Goal: Information Seeking & Learning: Check status

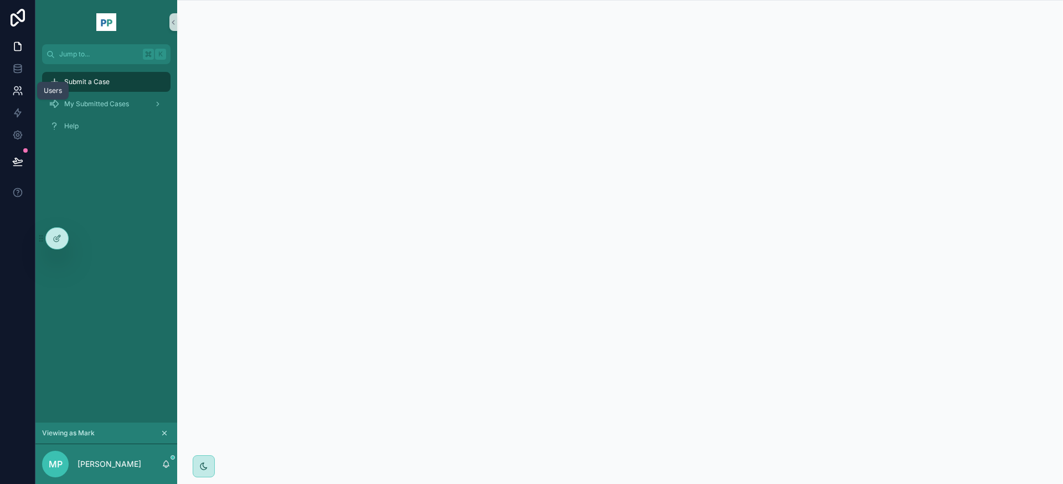
click at [18, 89] on icon at bounding box center [16, 89] width 4 height 4
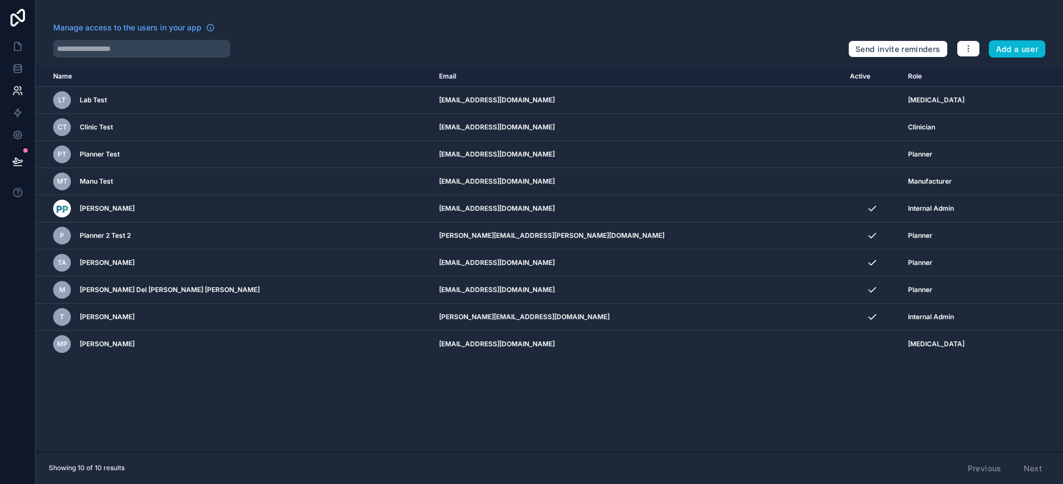
click at [873, 422] on div "Name Email Active Role [DOMAIN_NAME] LT Lab Test [EMAIL_ADDRESS][DOMAIN_NAME] […" at bounding box center [548, 259] width 1027 height 386
click at [14, 44] on icon at bounding box center [17, 46] width 11 height 11
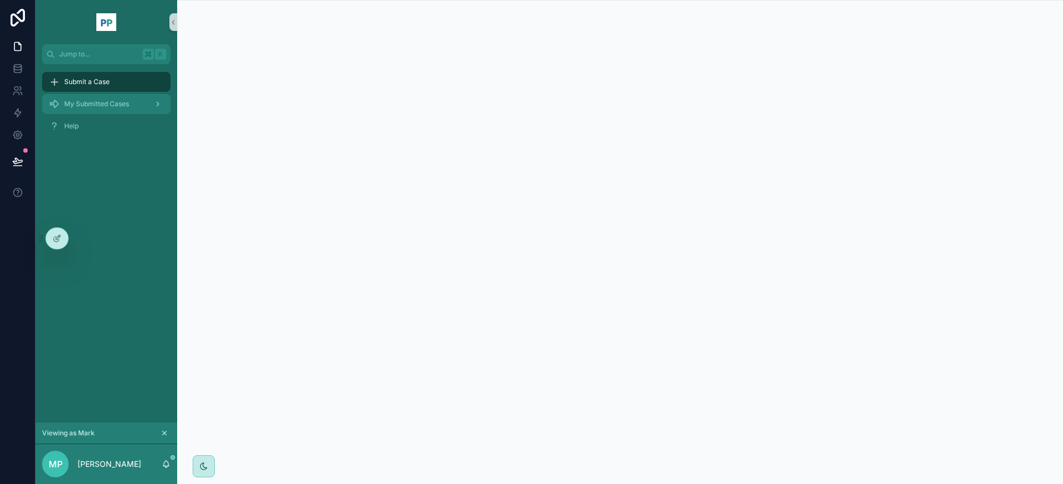
drag, startPoint x: 96, startPoint y: 107, endPoint x: 99, endPoint y: 100, distance: 7.2
click at [96, 107] on span "My Submitted Cases" at bounding box center [96, 104] width 65 height 9
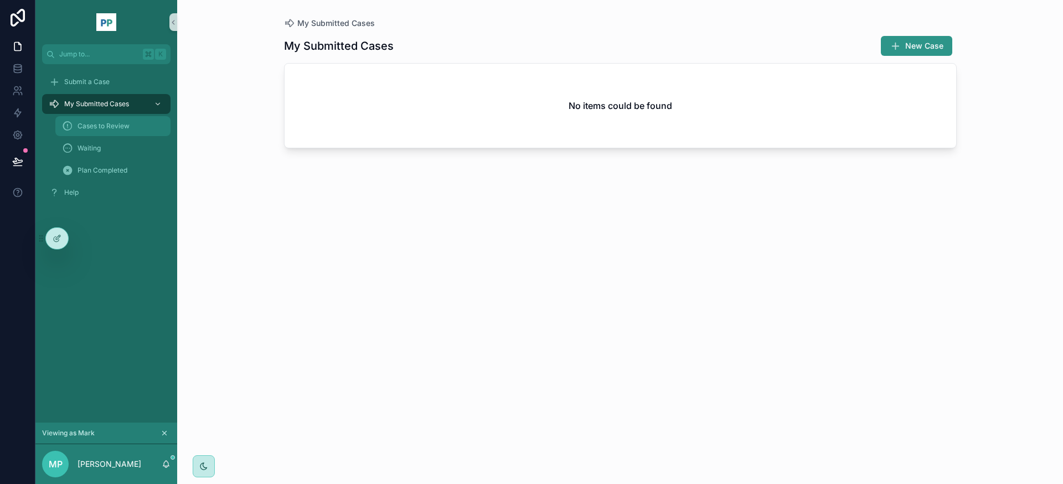
click at [110, 126] on span "Cases to Review" at bounding box center [103, 126] width 52 height 9
click at [100, 147] on span "Waiting" at bounding box center [88, 148] width 23 height 9
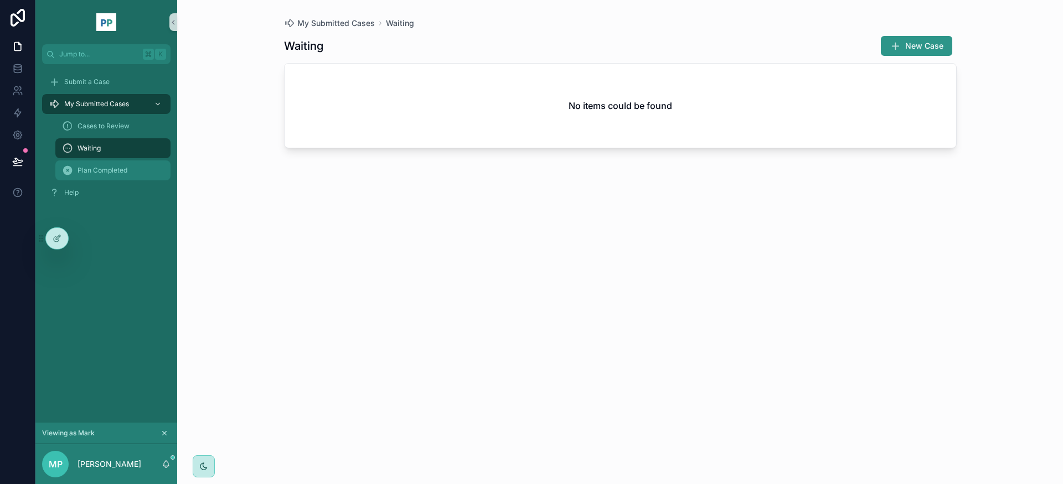
click at [102, 167] on span "Plan Completed" at bounding box center [102, 170] width 50 height 9
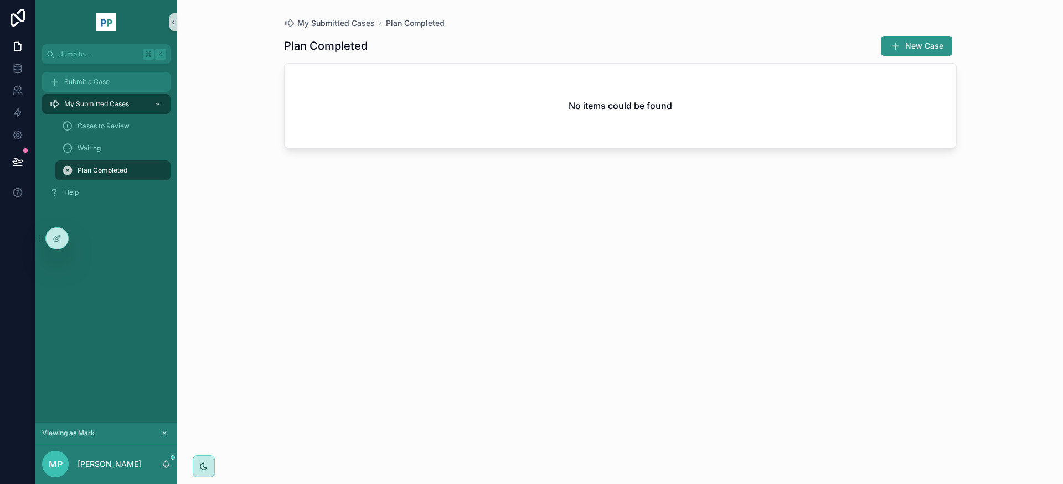
click at [102, 81] on span "Submit a Case" at bounding box center [86, 81] width 45 height 9
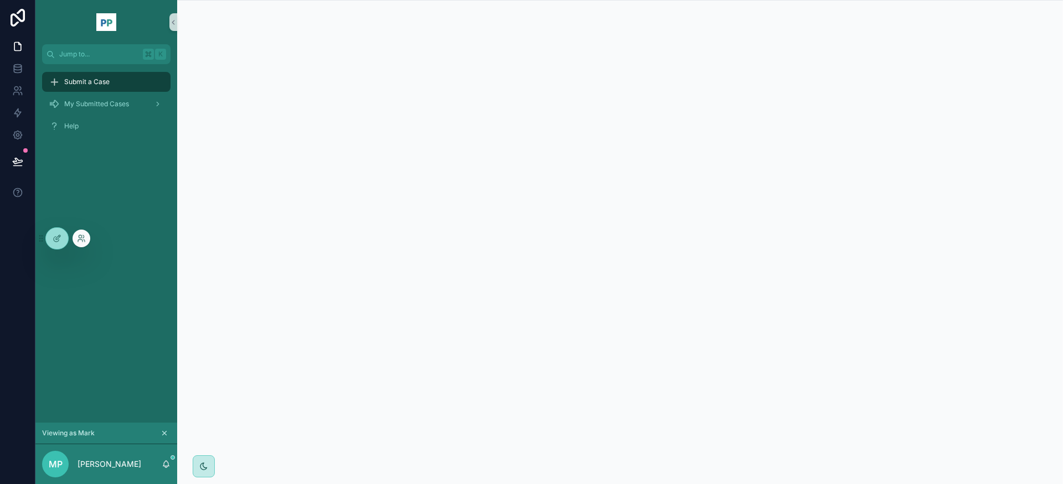
click at [87, 240] on div at bounding box center [82, 239] width 18 height 18
click at [85, 239] on icon at bounding box center [81, 238] width 9 height 9
click at [100, 310] on div "Submit a Case My Submitted Cases Help" at bounding box center [106, 243] width 142 height 359
click at [99, 105] on span "My Submitted Cases" at bounding box center [96, 104] width 65 height 9
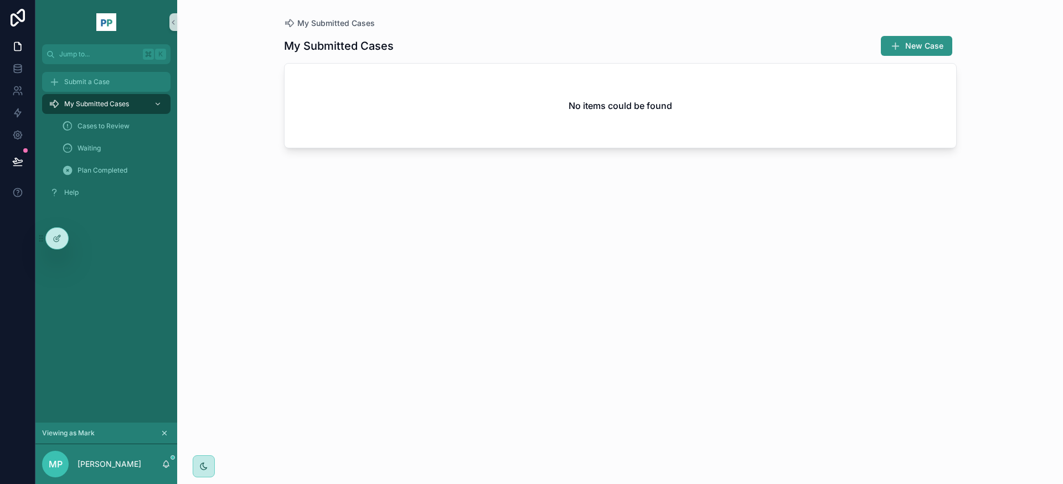
click at [87, 79] on span "Submit a Case" at bounding box center [86, 81] width 45 height 9
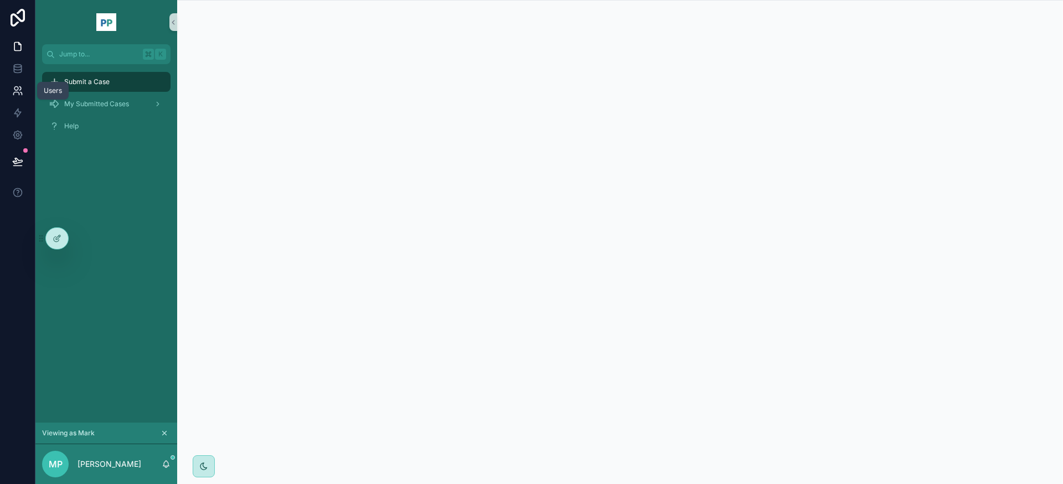
click at [15, 89] on icon at bounding box center [17, 90] width 11 height 11
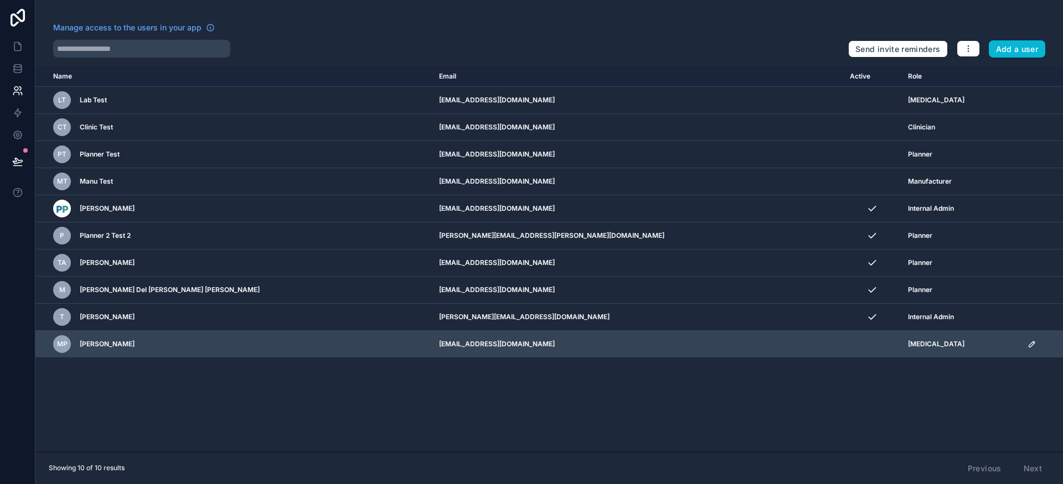
click at [1029, 345] on icon "scrollable content" at bounding box center [1032, 345] width 6 height 6
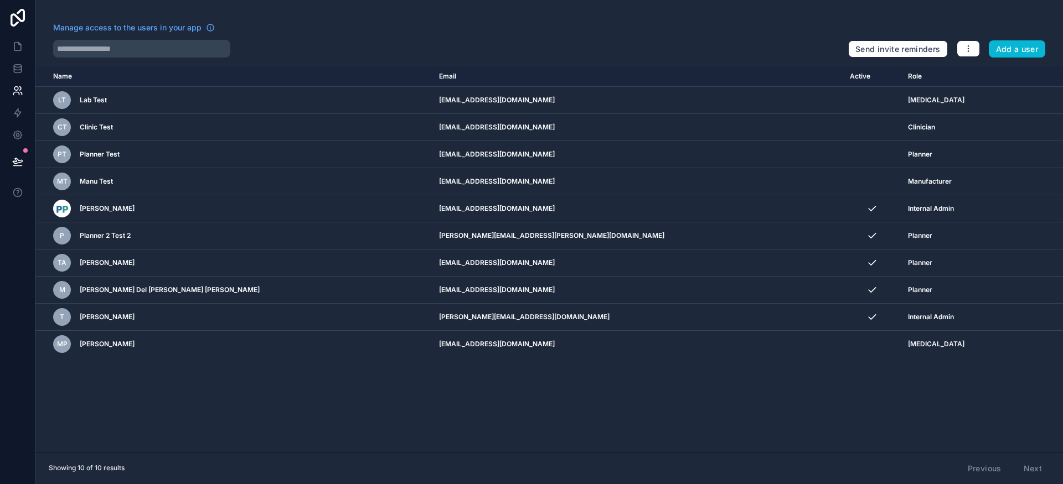
click at [711, 412] on div "Name Email Active Role [DOMAIN_NAME] LT Lab Test [EMAIL_ADDRESS][DOMAIN_NAME] […" at bounding box center [548, 259] width 1027 height 386
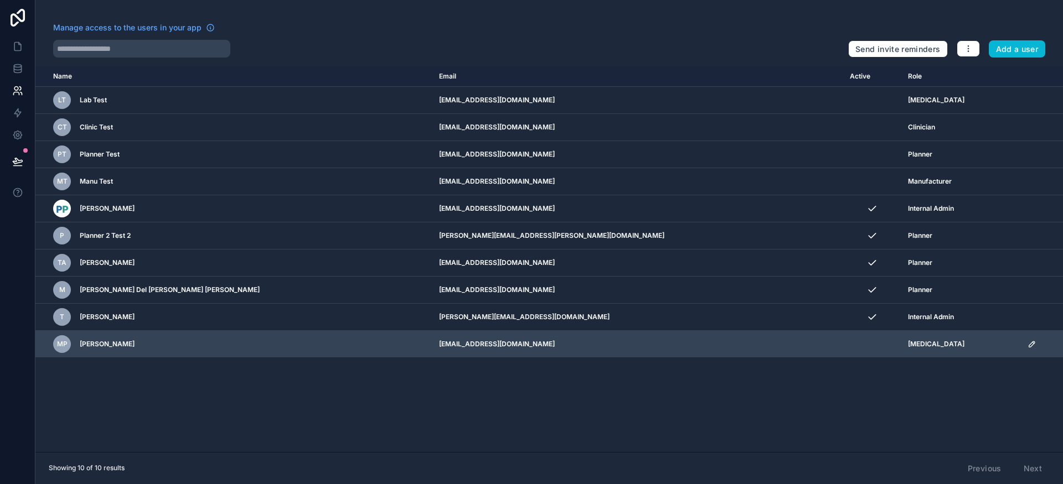
click at [1027, 345] on icon "scrollable content" at bounding box center [1031, 344] width 9 height 9
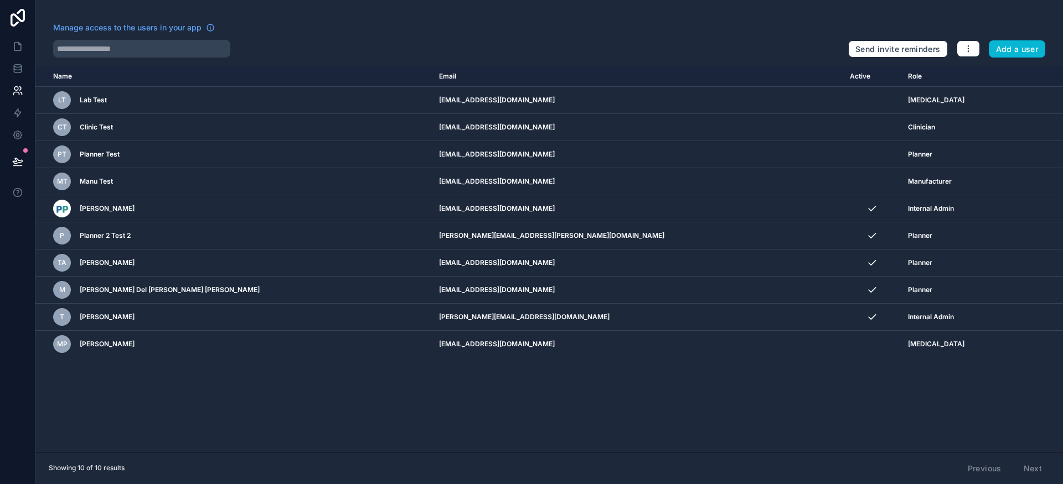
click at [537, 413] on div "Name Email Active Role [DOMAIN_NAME] LT Lab Test [EMAIL_ADDRESS][DOMAIN_NAME] […" at bounding box center [548, 259] width 1027 height 386
click at [342, 39] on div "Manage access to the users in your app" at bounding box center [446, 31] width 786 height 18
click at [372, 27] on div "Manage access to the users in your app" at bounding box center [446, 31] width 786 height 18
click at [19, 96] on icon at bounding box center [17, 90] width 11 height 11
click at [18, 46] on icon at bounding box center [17, 46] width 11 height 11
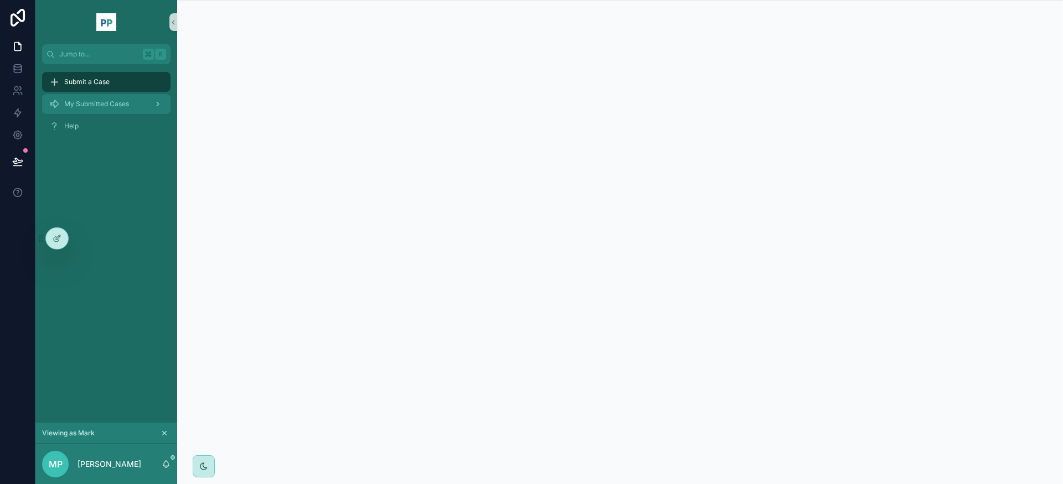
click at [120, 101] on span "My Submitted Cases" at bounding box center [96, 104] width 65 height 9
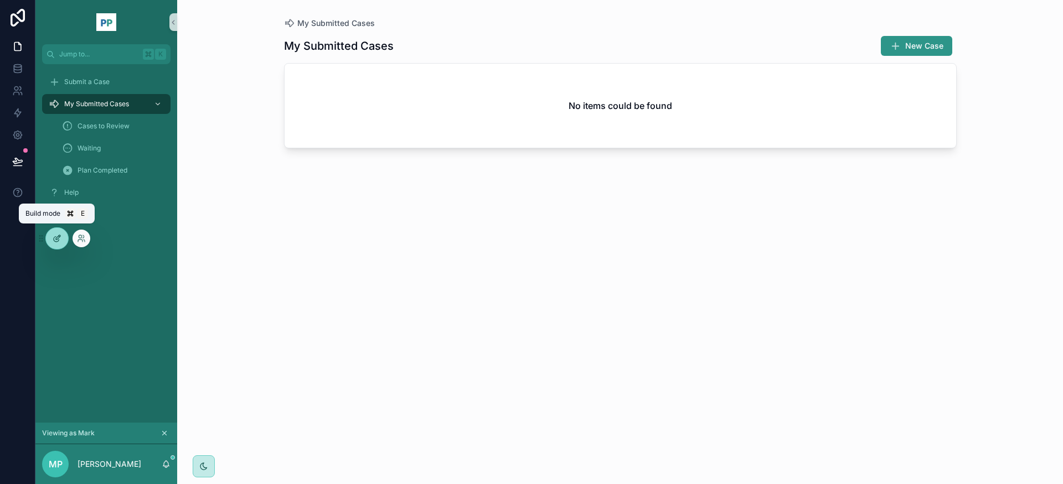
click at [59, 239] on icon at bounding box center [57, 238] width 9 height 9
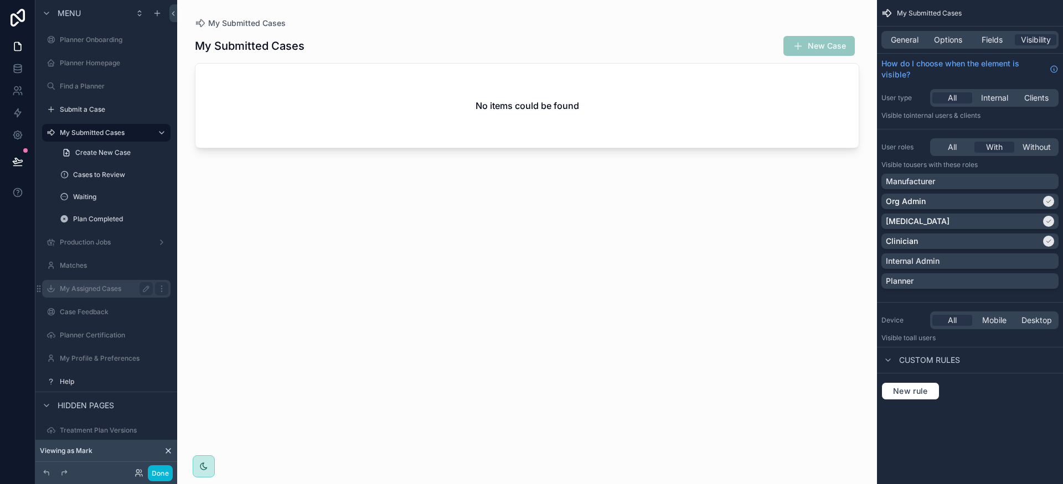
click at [107, 289] on label "My Assigned Cases" at bounding box center [104, 289] width 89 height 9
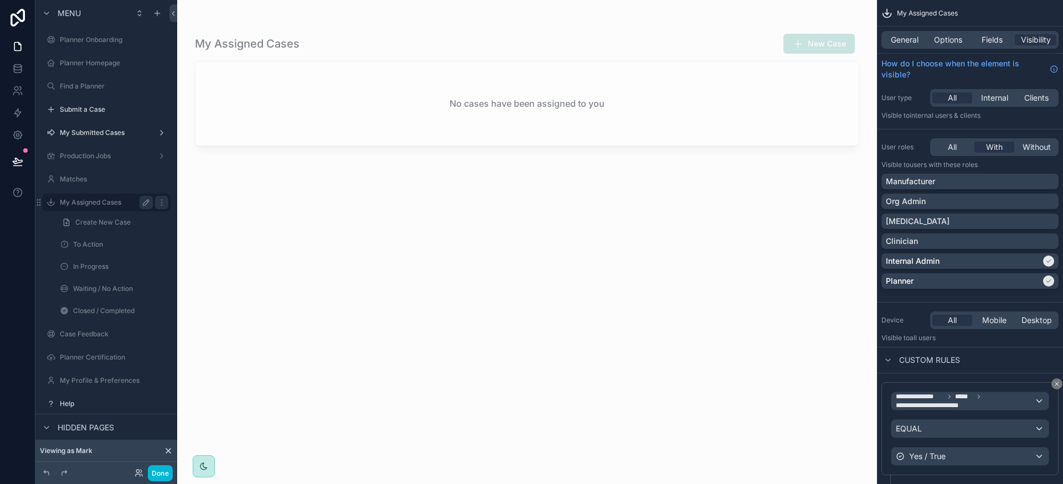
click at [145, 203] on icon "scrollable content" at bounding box center [146, 202] width 9 height 9
click at [100, 203] on input "**********" at bounding box center [97, 202] width 75 height 13
click at [76, 202] on input "********" at bounding box center [97, 202] width 75 height 13
click at [101, 204] on input "*****" at bounding box center [97, 202] width 75 height 13
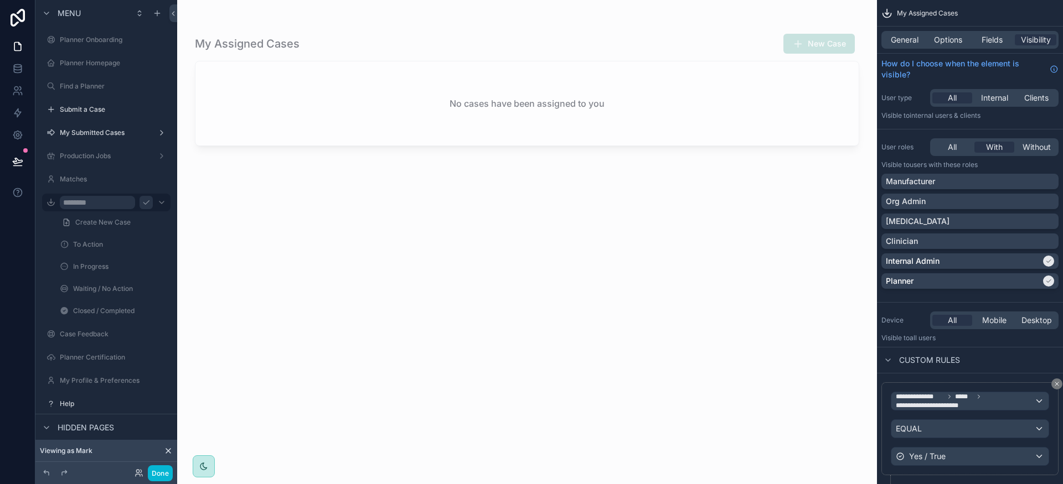
type input "********"
click at [238, 213] on div "scrollable content" at bounding box center [527, 235] width 700 height 471
click at [148, 204] on icon "scrollable content" at bounding box center [146, 202] width 9 height 9
click at [81, 203] on label "My Cases" at bounding box center [104, 202] width 89 height 9
click at [160, 204] on icon "scrollable content" at bounding box center [161, 202] width 9 height 9
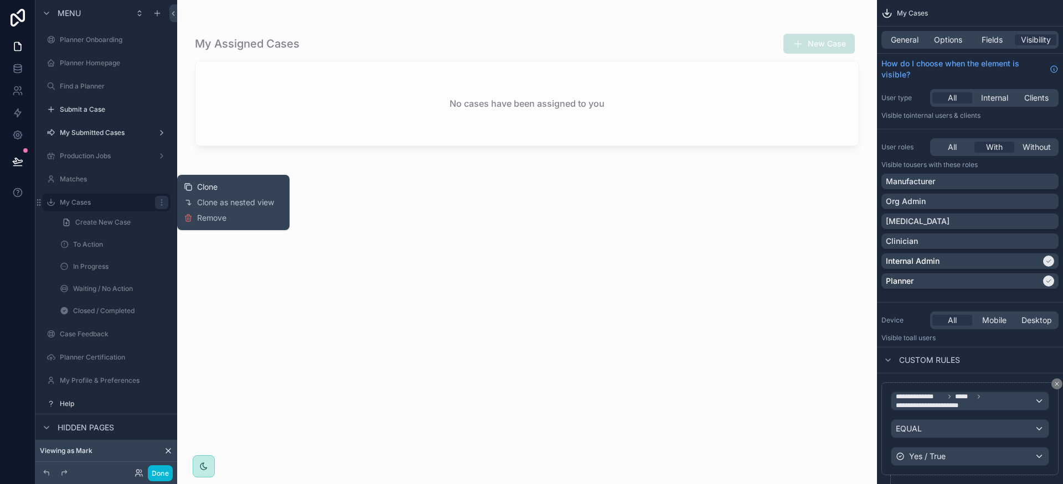
click at [209, 186] on span "Clone" at bounding box center [207, 187] width 20 height 11
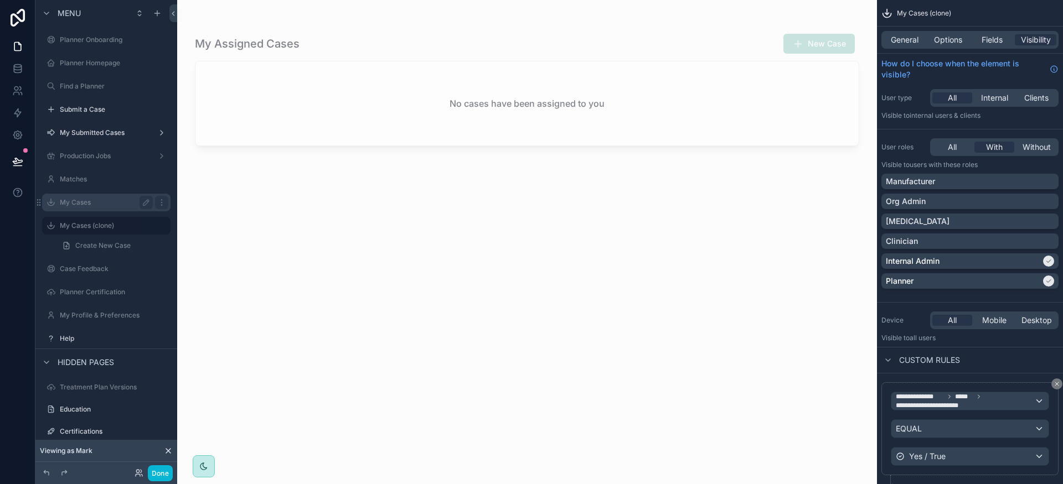
click at [87, 202] on label "My Cases" at bounding box center [104, 202] width 89 height 9
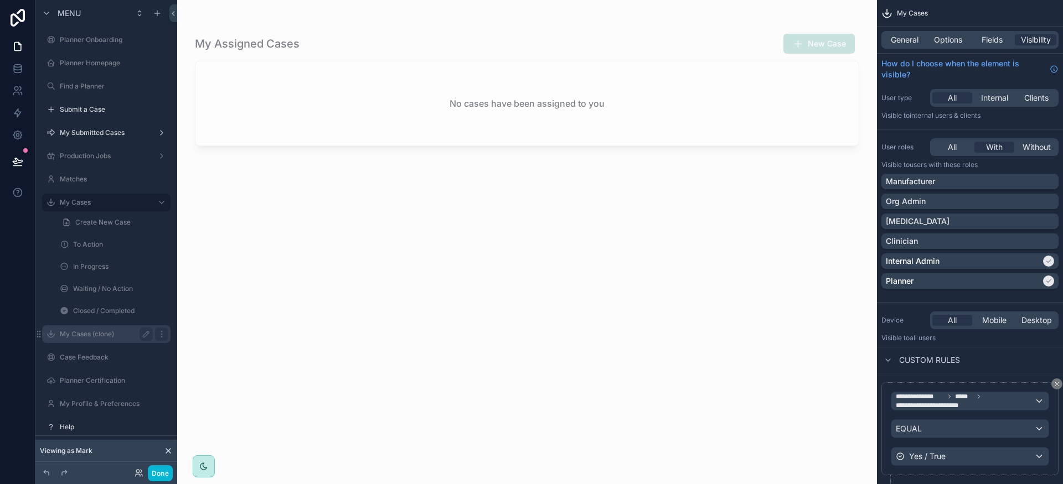
click at [93, 334] on label "My Cases (clone)" at bounding box center [104, 334] width 89 height 9
click at [113, 226] on label "My Cases (clone)" at bounding box center [104, 225] width 89 height 9
click at [143, 225] on icon "scrollable content" at bounding box center [146, 225] width 9 height 9
click at [110, 227] on input "**********" at bounding box center [97, 225] width 75 height 13
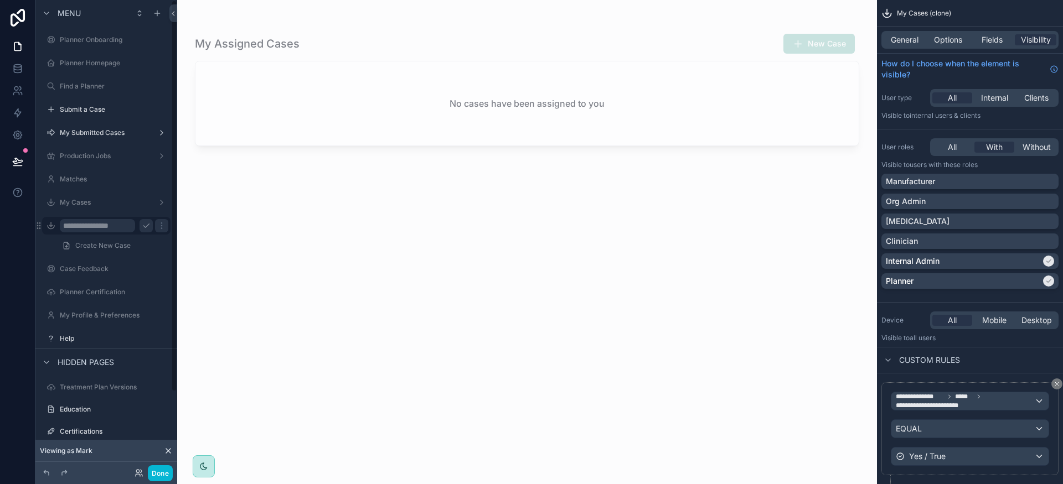
click at [110, 227] on input "**********" at bounding box center [97, 225] width 75 height 13
type input "**********"
click at [157, 224] on icon "scrollable content" at bounding box center [161, 225] width 9 height 9
click at [97, 226] on label "Incoming Cases" at bounding box center [104, 225] width 89 height 9
click at [1000, 221] on div "[MEDICAL_DATA]" at bounding box center [970, 221] width 168 height 11
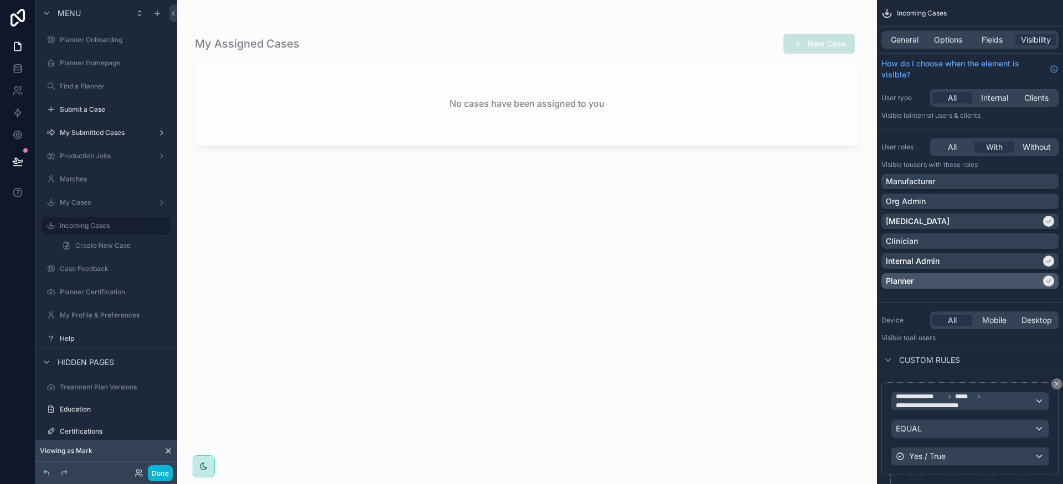
click at [1043, 282] on div "scrollable content" at bounding box center [1048, 281] width 11 height 11
click at [1028, 259] on div "Internal Admin" at bounding box center [963, 261] width 155 height 11
click at [492, 262] on div "scrollable content" at bounding box center [527, 235] width 700 height 471
click at [115, 227] on label "Incoming Cases" at bounding box center [104, 225] width 89 height 9
click at [502, 98] on h2 "No cases have been assigned to you" at bounding box center [526, 103] width 155 height 13
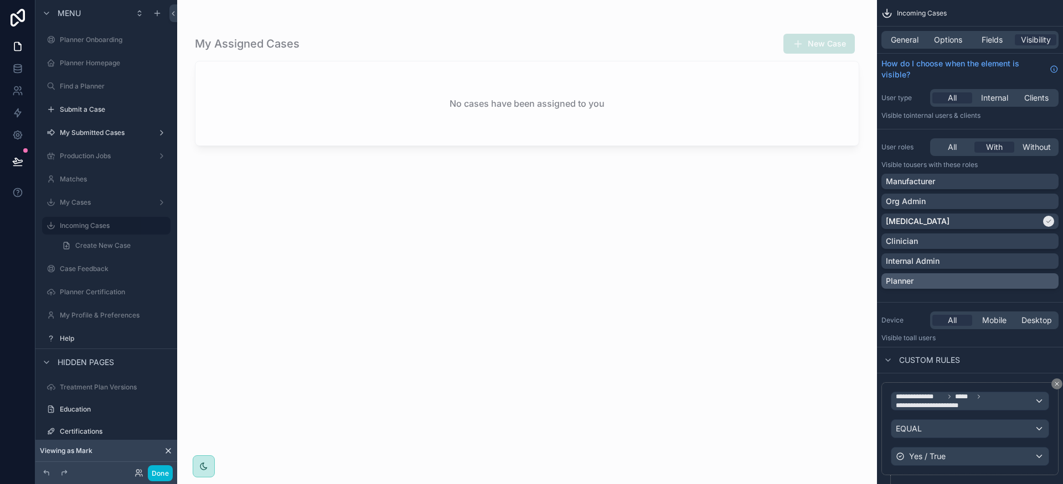
drag, startPoint x: 560, startPoint y: 105, endPoint x: 578, endPoint y: 108, distance: 19.0
click at [560, 105] on h2 "No cases have been assigned to you" at bounding box center [526, 103] width 155 height 13
click at [909, 33] on div "General Options Fields Visibility" at bounding box center [969, 40] width 177 height 18
click at [904, 42] on span "General" at bounding box center [905, 39] width 28 height 11
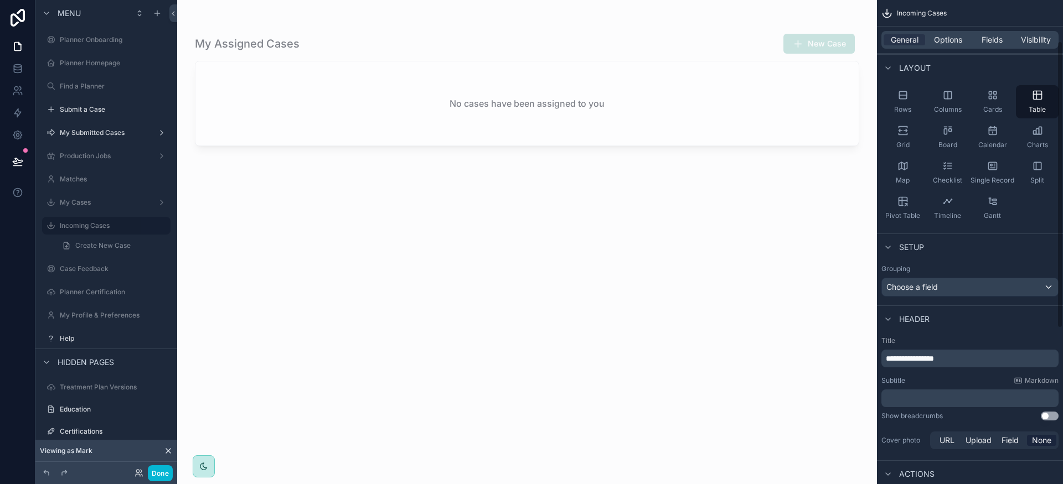
scroll to position [122, 0]
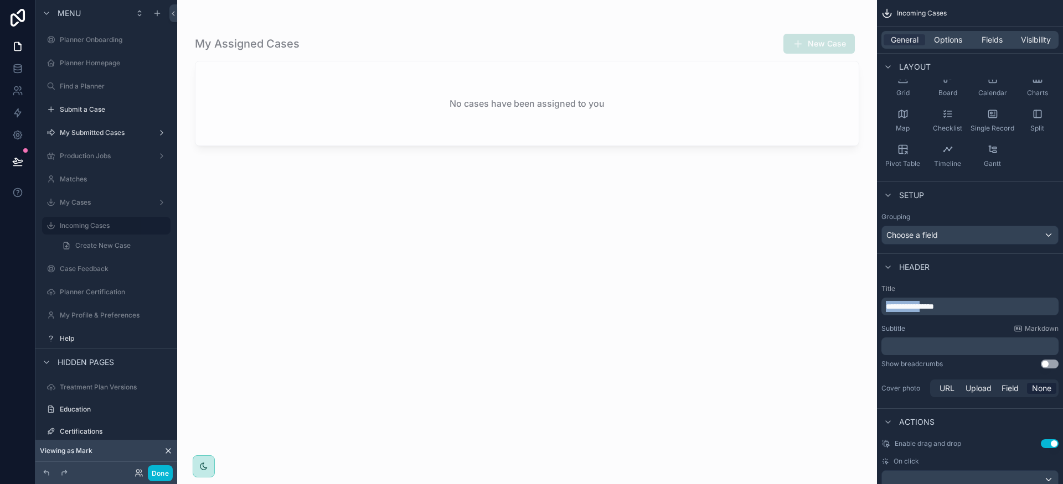
drag, startPoint x: 934, startPoint y: 307, endPoint x: 858, endPoint y: 304, distance: 76.4
click at [858, 304] on div "**********" at bounding box center [620, 242] width 886 height 484
click at [725, 324] on div "Incoming Cases New Case No cases have been assigned to you" at bounding box center [527, 249] width 664 height 444
click at [707, 126] on div "No cases have been assigned to you" at bounding box center [526, 103] width 663 height 84
click at [707, 127] on div "No cases have been assigned to you" at bounding box center [526, 103] width 663 height 84
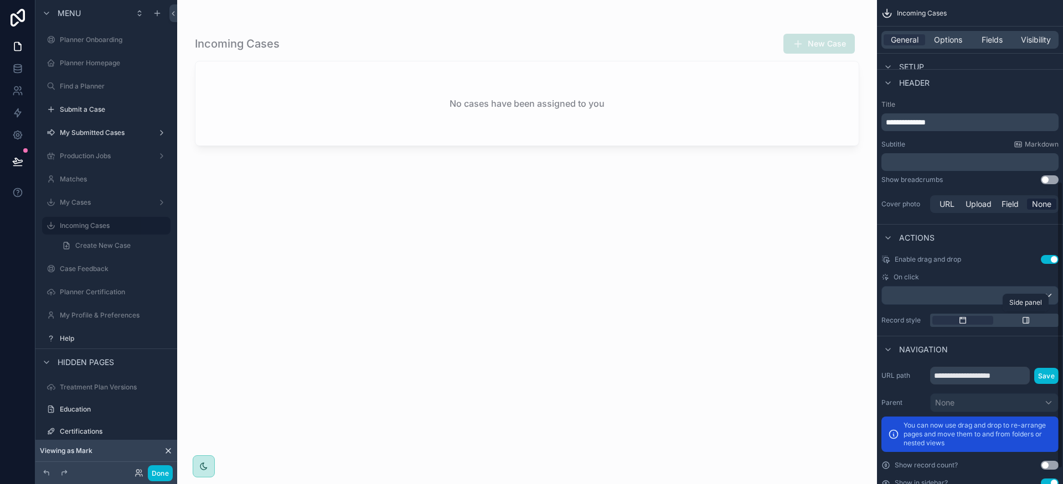
scroll to position [332, 0]
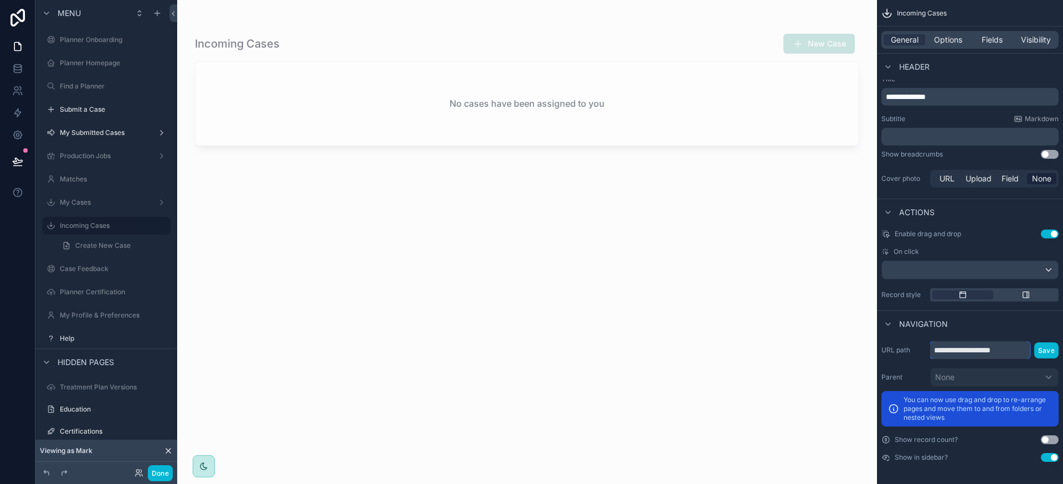
click at [996, 352] on input "**********" at bounding box center [980, 351] width 100 height 18
type input "**********"
click at [1050, 354] on button "Save" at bounding box center [1046, 351] width 24 height 16
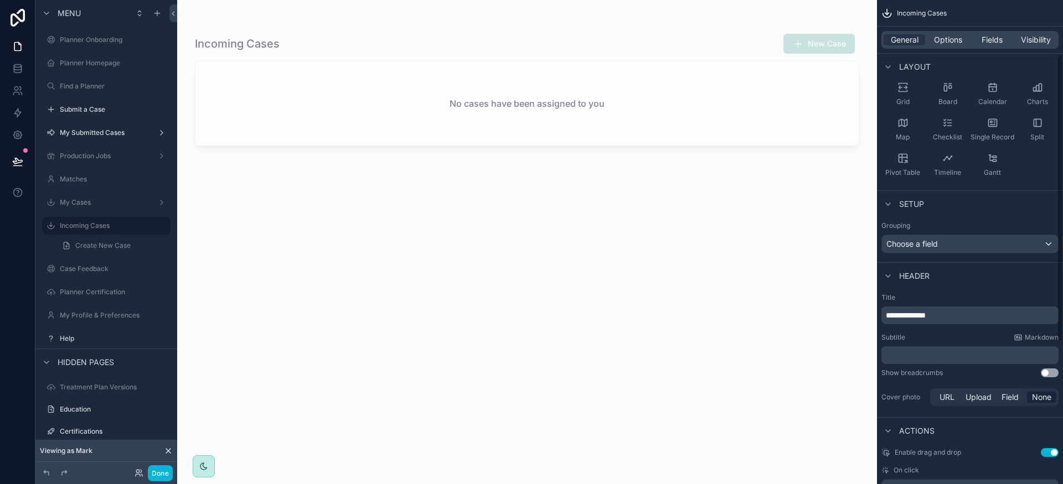
scroll to position [153, 0]
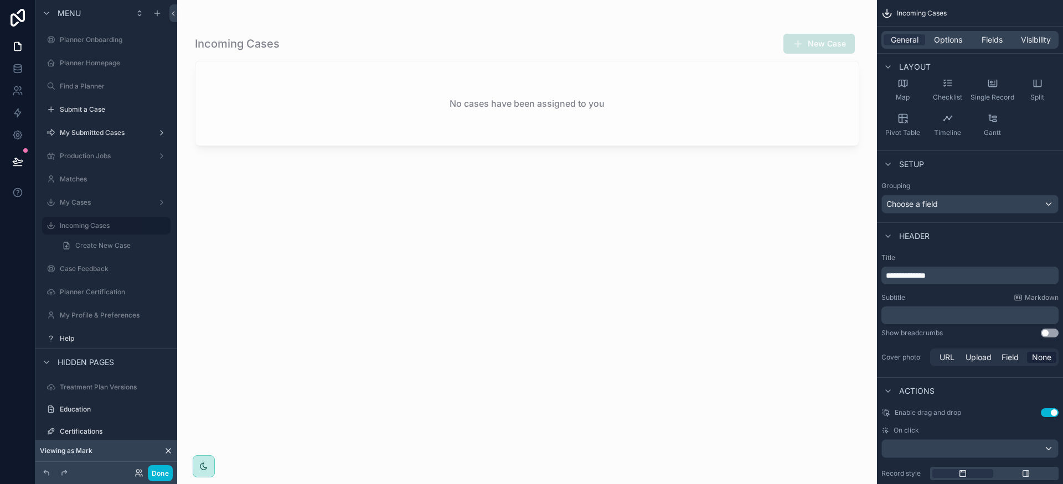
click at [719, 110] on div "No cases have been assigned to you" at bounding box center [526, 103] width 663 height 84
click at [772, 94] on div "No cases have been assigned to you" at bounding box center [526, 103] width 663 height 84
click at [373, 327] on div "Incoming Cases New Case No cases have been assigned to you" at bounding box center [527, 249] width 664 height 444
click at [1034, 39] on span "Visibility" at bounding box center [1036, 39] width 30 height 11
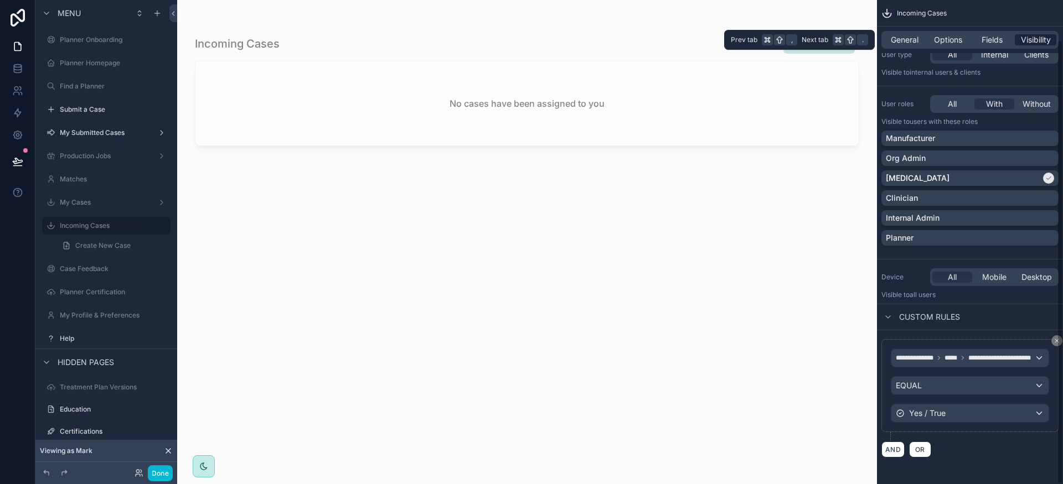
scroll to position [43, 0]
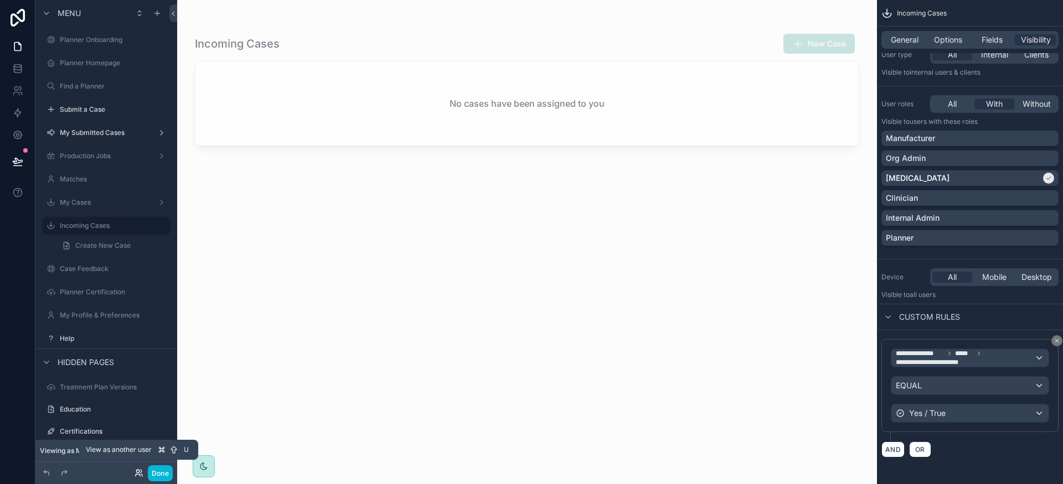
click at [142, 474] on icon at bounding box center [139, 473] width 9 height 9
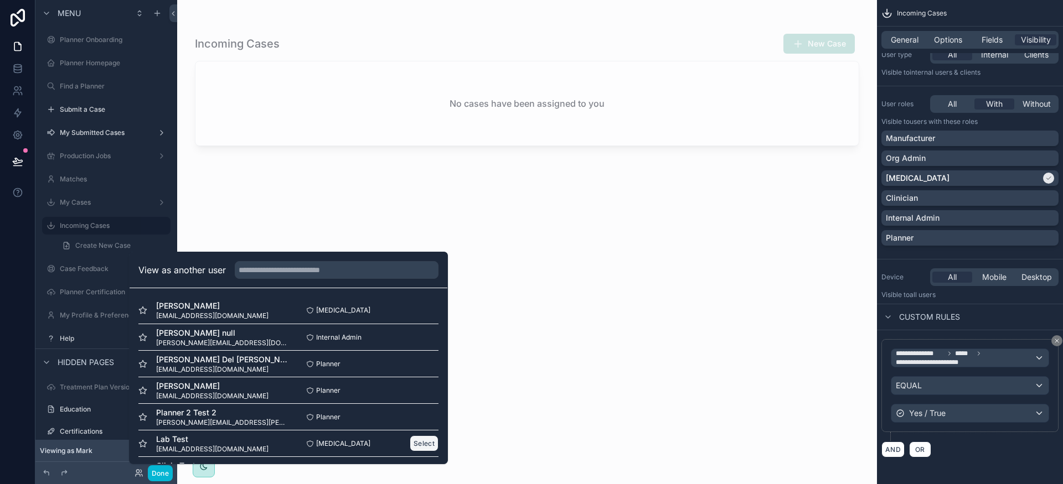
click at [418, 443] on button "Select" at bounding box center [424, 444] width 29 height 16
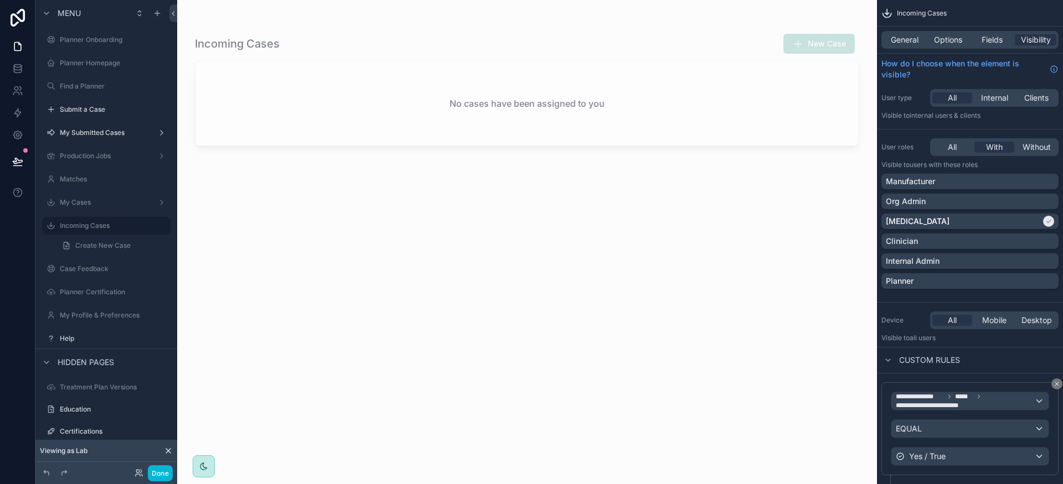
click at [728, 90] on div "No cases have been assigned to you" at bounding box center [526, 103] width 663 height 84
click at [901, 41] on span "General" at bounding box center [905, 39] width 28 height 11
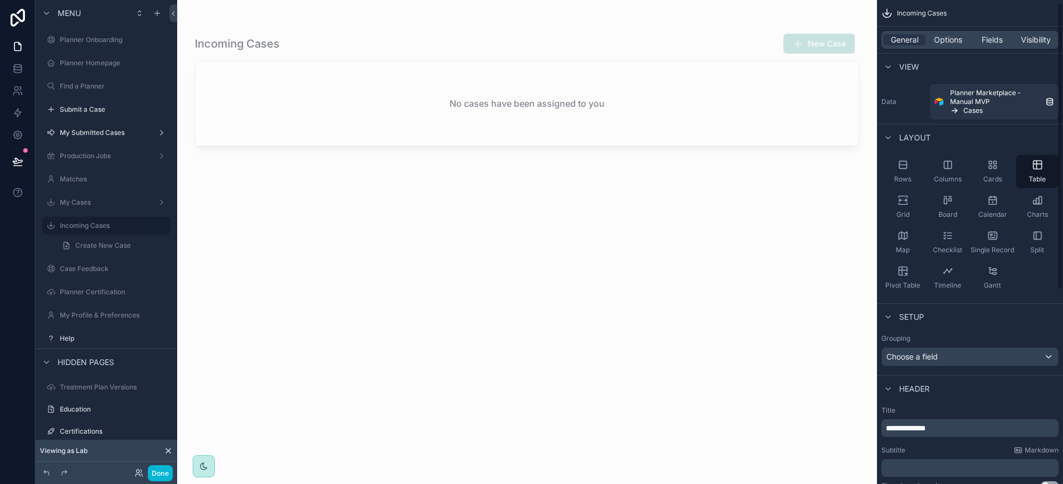
scroll to position [5, 0]
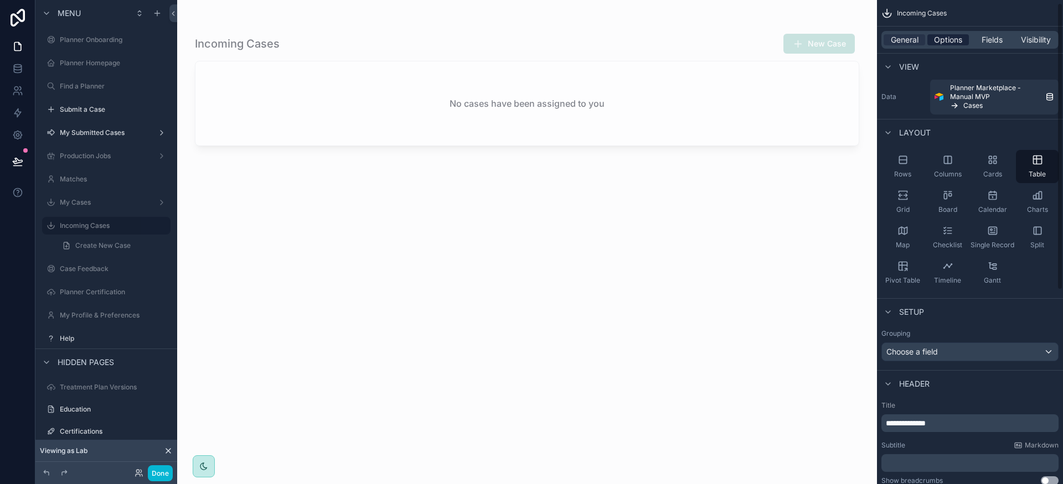
click at [949, 38] on span "Options" at bounding box center [948, 39] width 28 height 11
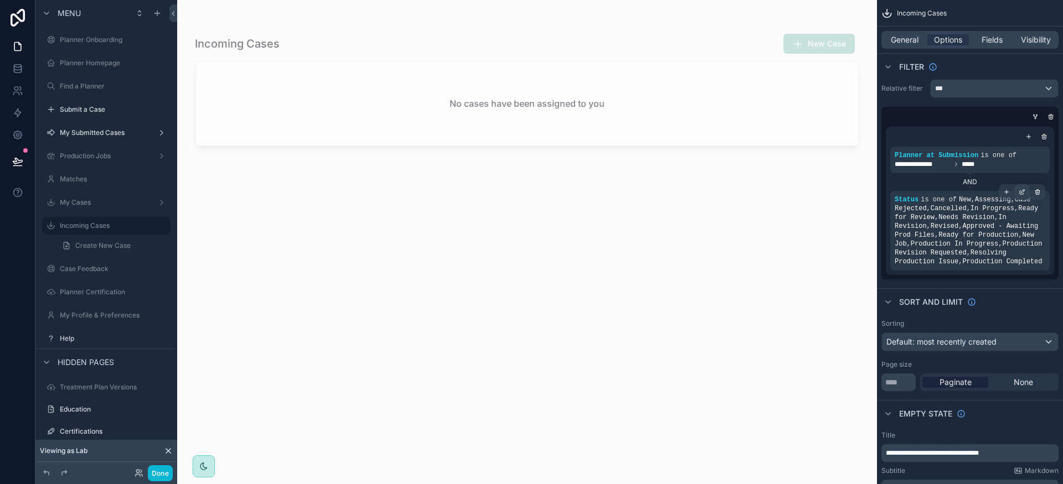
click at [1022, 192] on icon "scrollable content" at bounding box center [1021, 192] width 7 height 7
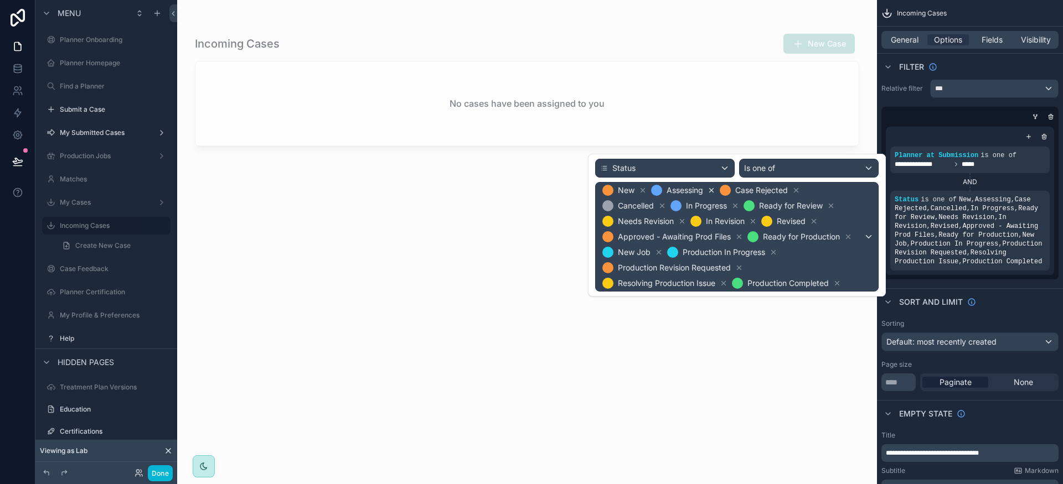
click at [714, 192] on icon at bounding box center [711, 191] width 8 height 8
click at [726, 190] on icon at bounding box center [727, 191] width 8 height 8
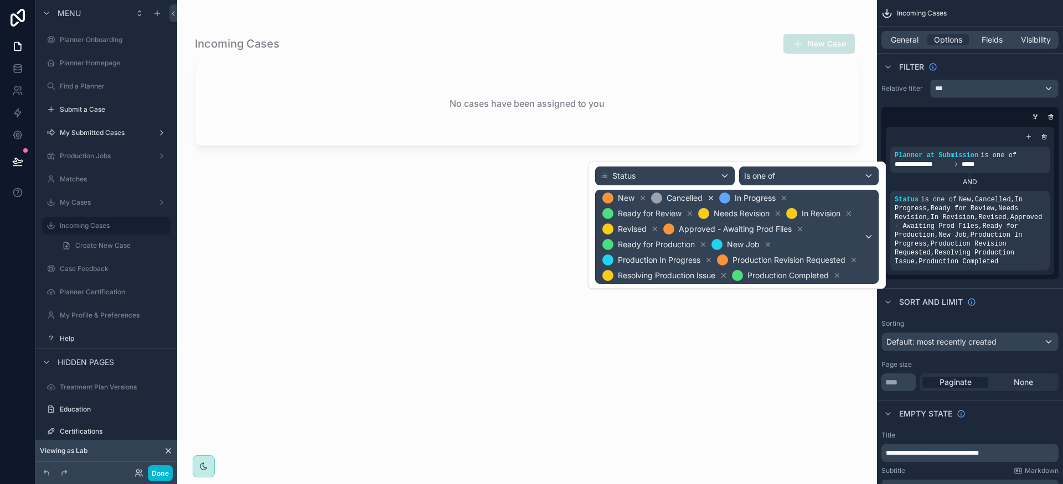
click at [710, 198] on icon at bounding box center [711, 198] width 8 height 8
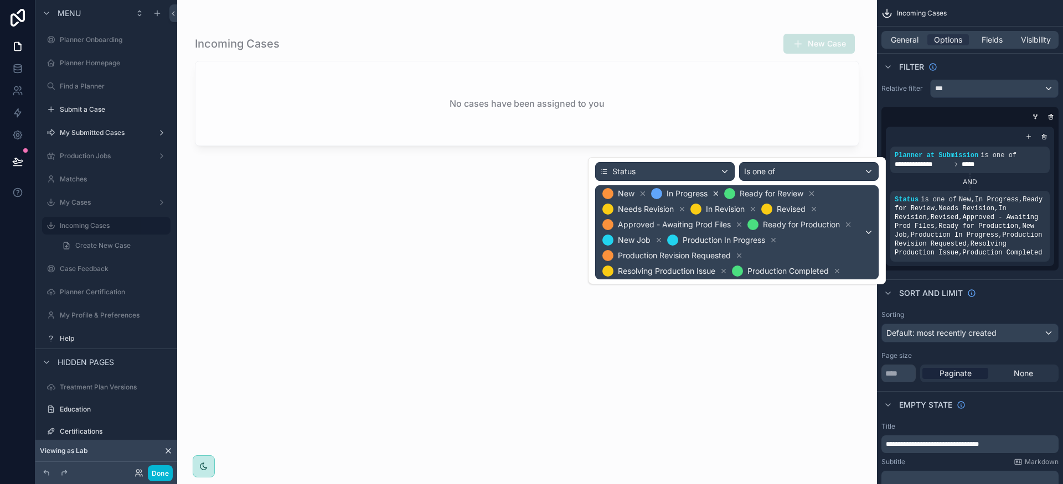
click at [716, 194] on icon at bounding box center [716, 194] width 8 height 8
click at [739, 195] on icon at bounding box center [738, 194] width 8 height 8
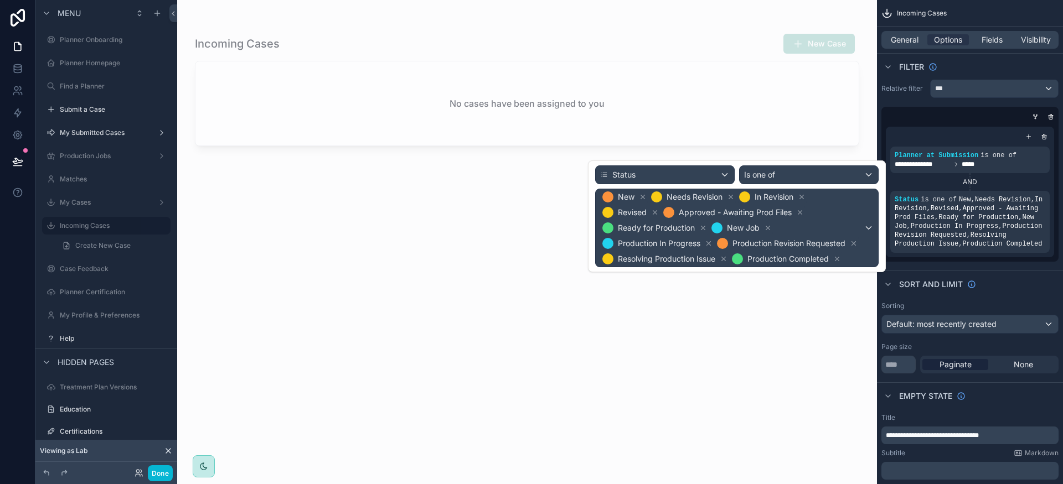
click at [727, 196] on icon at bounding box center [731, 197] width 8 height 8
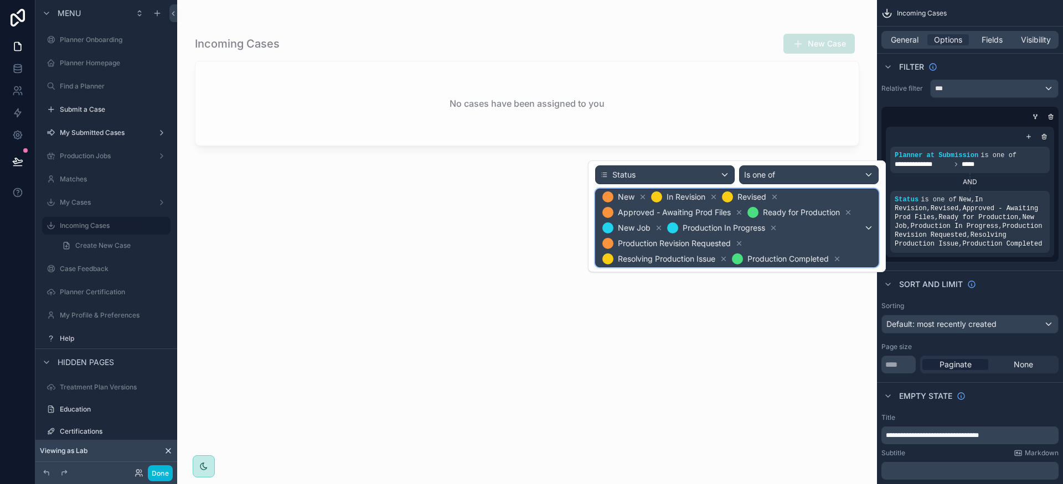
click at [718, 198] on div "In Revision" at bounding box center [684, 196] width 69 height 13
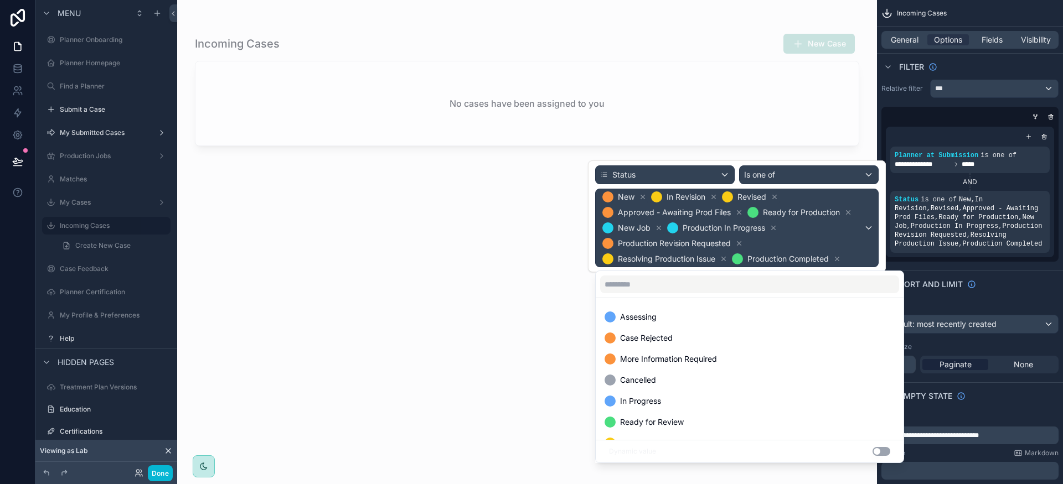
click at [714, 199] on div at bounding box center [737, 217] width 298 height 112
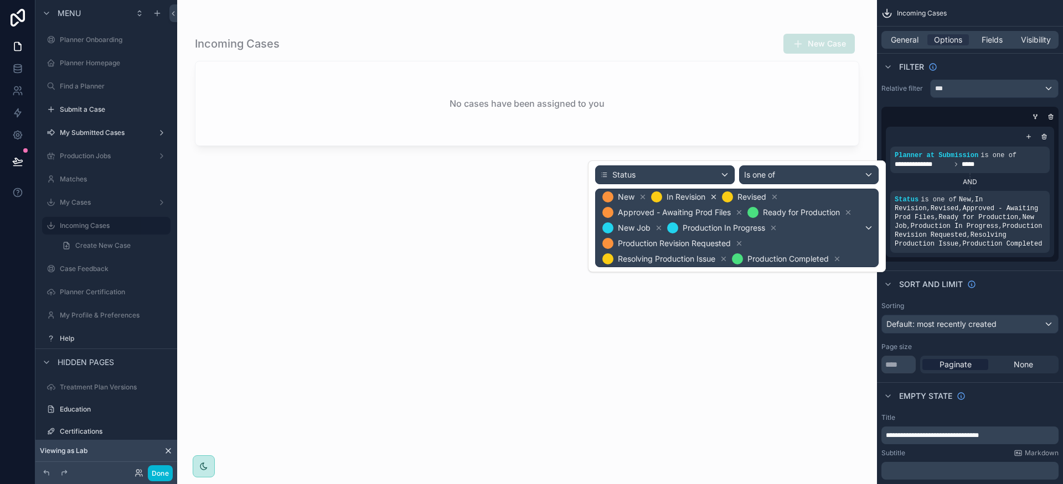
click at [716, 197] on icon at bounding box center [714, 197] width 8 height 8
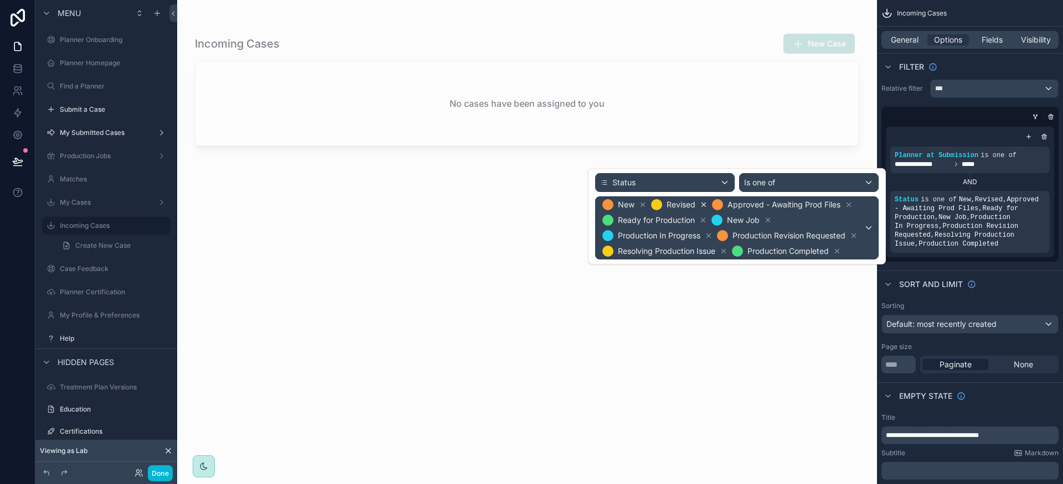
click at [704, 205] on icon at bounding box center [704, 205] width 4 height 4
click at [785, 205] on icon at bounding box center [788, 205] width 8 height 8
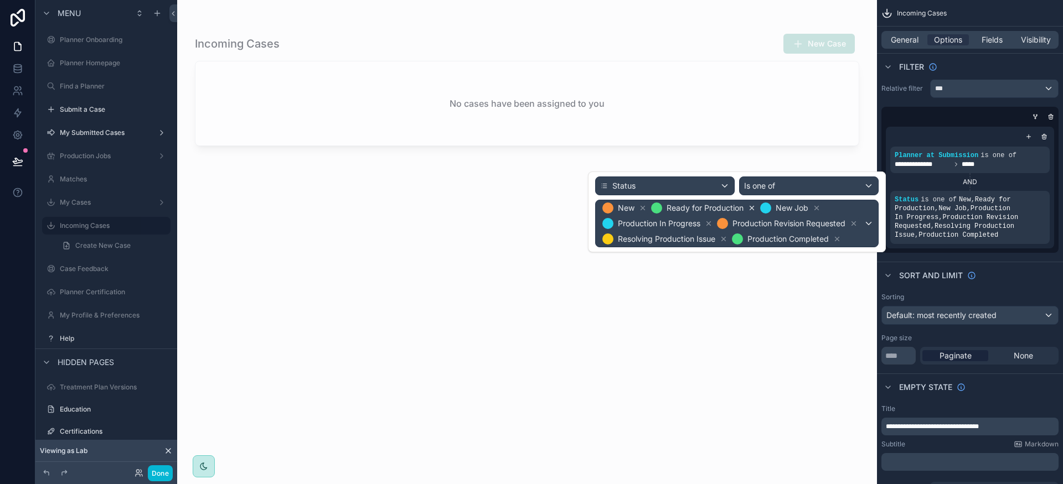
click at [753, 209] on icon at bounding box center [752, 208] width 4 height 4
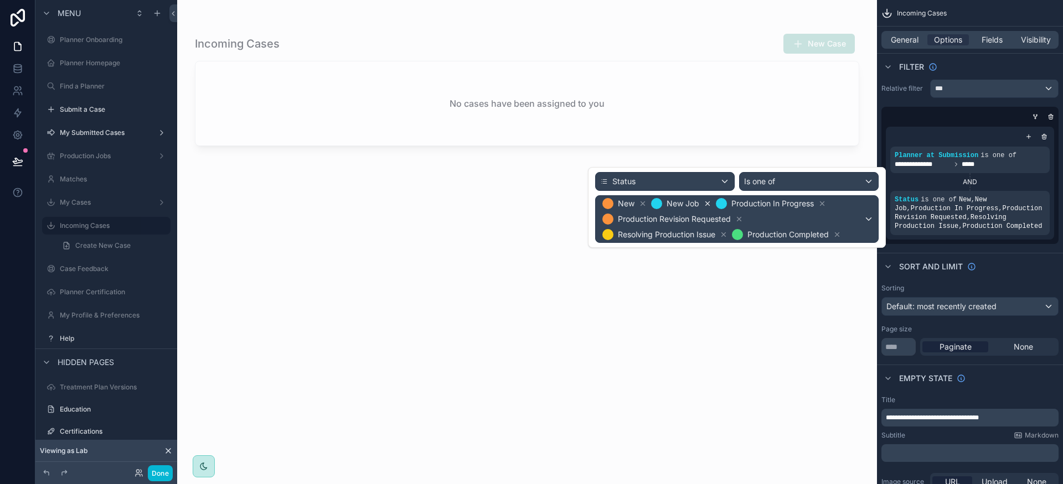
click at [707, 204] on icon at bounding box center [708, 204] width 4 height 4
click at [758, 201] on icon at bounding box center [757, 204] width 8 height 8
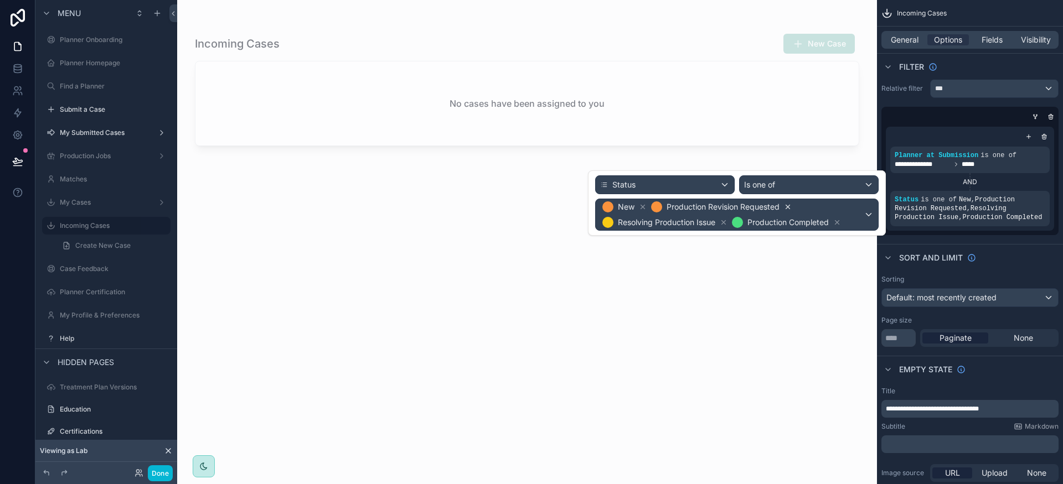
click at [785, 205] on icon at bounding box center [788, 207] width 8 height 8
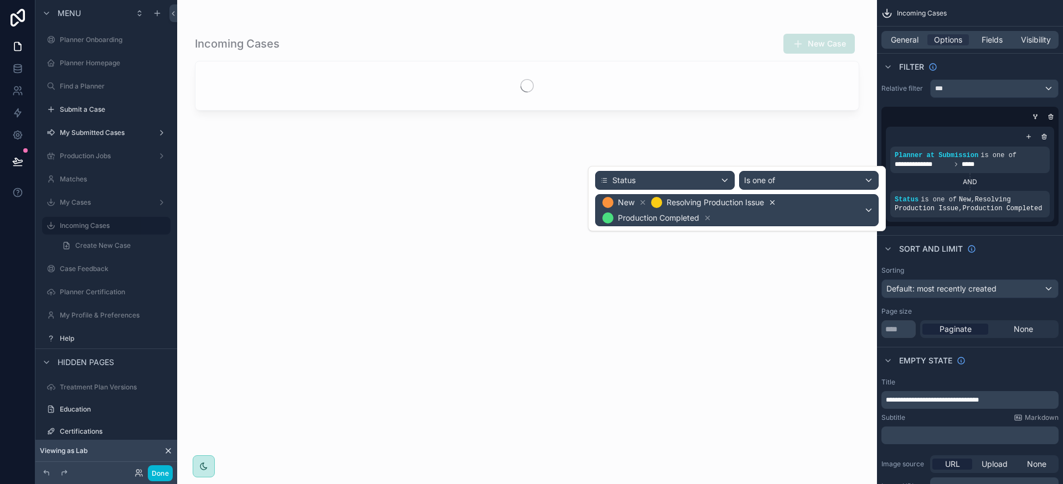
click at [775, 201] on icon at bounding box center [772, 203] width 8 height 8
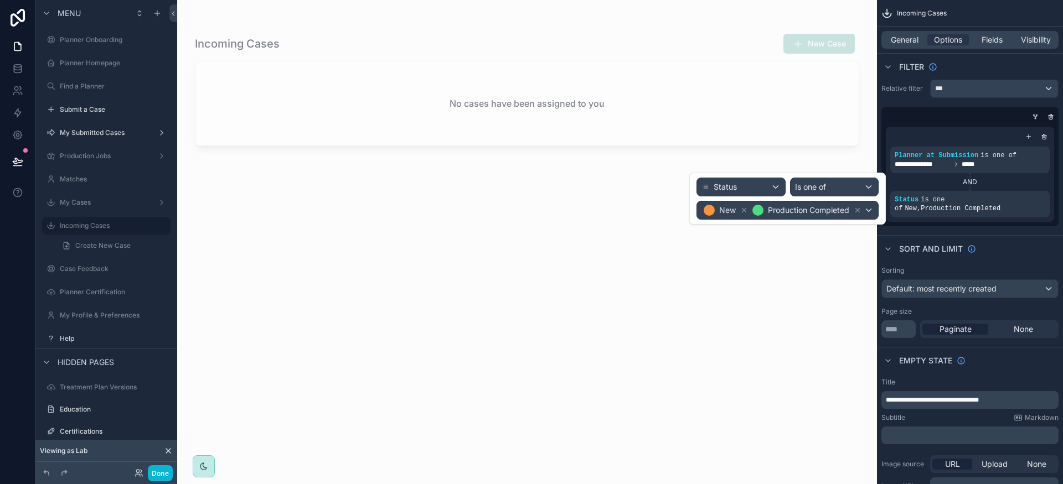
click at [858, 211] on icon at bounding box center [858, 210] width 8 height 8
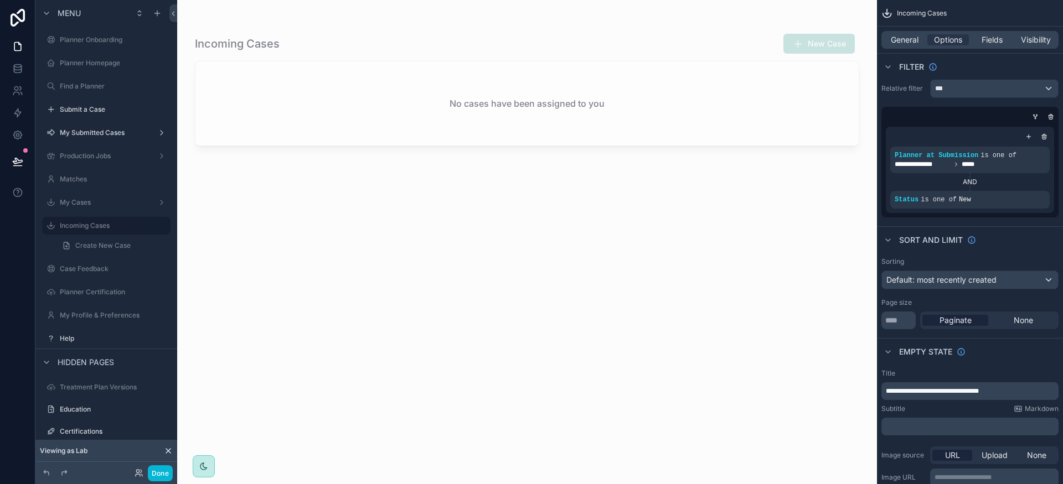
click at [796, 309] on div "Incoming Cases New Case No cases have been assigned to you" at bounding box center [527, 249] width 664 height 444
click at [1037, 41] on span "Visibility" at bounding box center [1036, 39] width 30 height 11
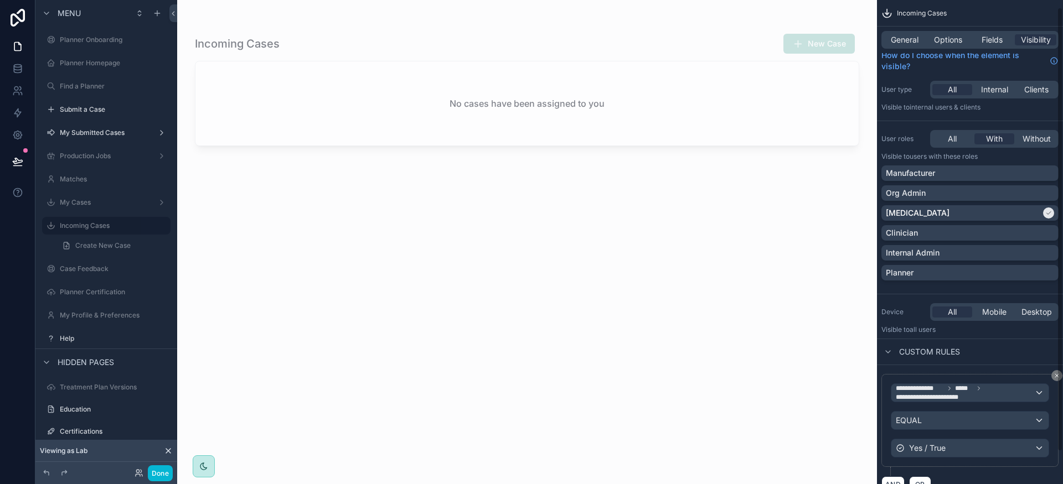
scroll to position [8, 0]
click at [104, 132] on label "My Submitted Cases" at bounding box center [104, 132] width 89 height 9
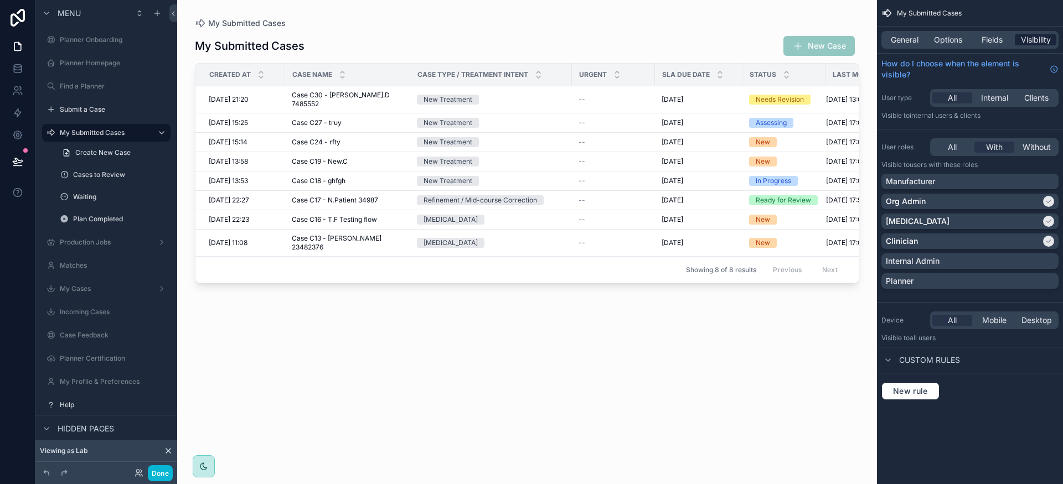
click at [1031, 40] on span "Visibility" at bounding box center [1036, 39] width 30 height 11
click at [88, 308] on label "Incoming Cases" at bounding box center [104, 312] width 89 height 9
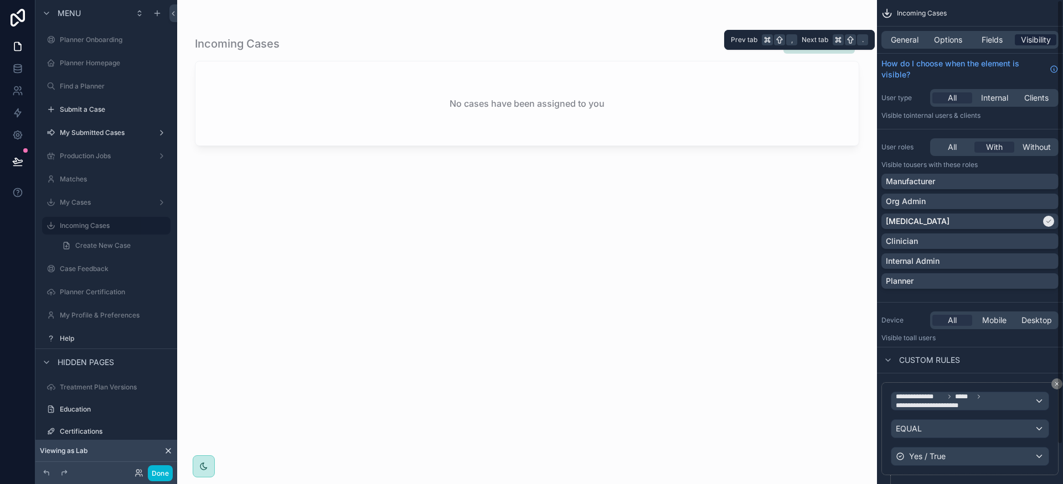
click at [1043, 40] on span "Visibility" at bounding box center [1036, 39] width 30 height 11
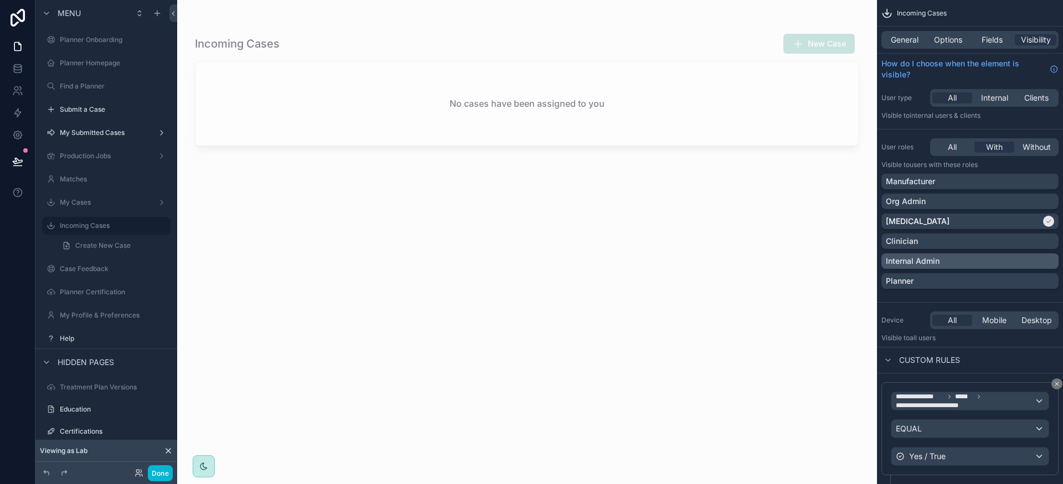
click at [960, 258] on div "Internal Admin" at bounding box center [970, 261] width 168 height 11
click at [943, 201] on div "Org Admin" at bounding box center [970, 201] width 168 height 11
click at [989, 223] on div "[MEDICAL_DATA]" at bounding box center [963, 221] width 155 height 11
click at [989, 223] on div "[MEDICAL_DATA]" at bounding box center [970, 221] width 168 height 11
click at [423, 42] on div "Incoming Cases New Case" at bounding box center [527, 43] width 664 height 21
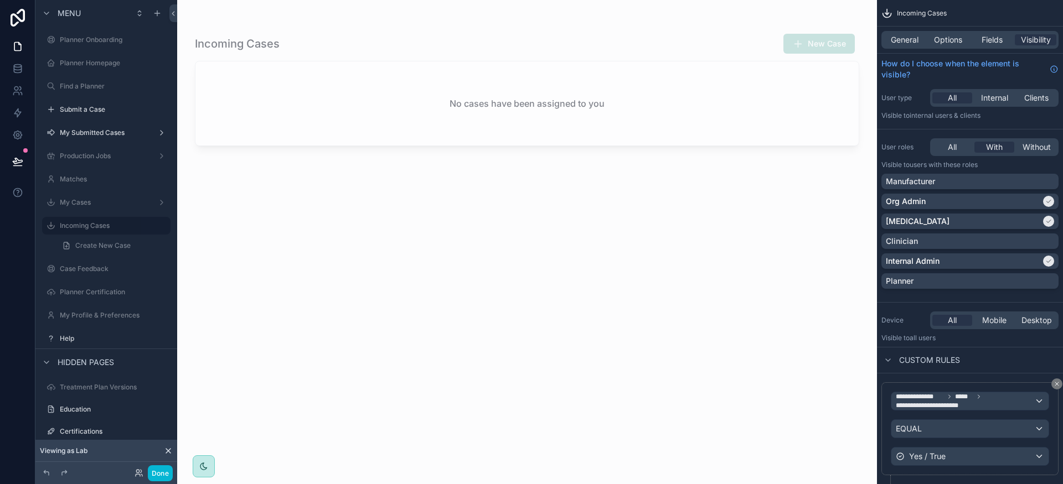
click at [469, 330] on div "Incoming Cases New Case No cases have been assigned to you" at bounding box center [527, 249] width 664 height 444
click at [468, 331] on div "Incoming Cases New Case No cases have been assigned to you" at bounding box center [527, 249] width 664 height 444
click at [104, 154] on label "Production Jobs" at bounding box center [104, 156] width 89 height 9
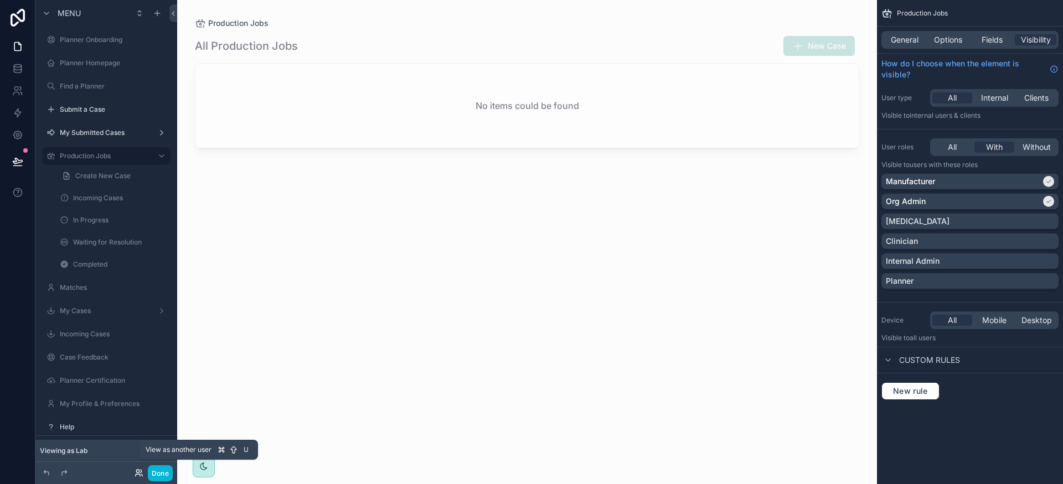
click at [142, 474] on icon at bounding box center [139, 473] width 9 height 9
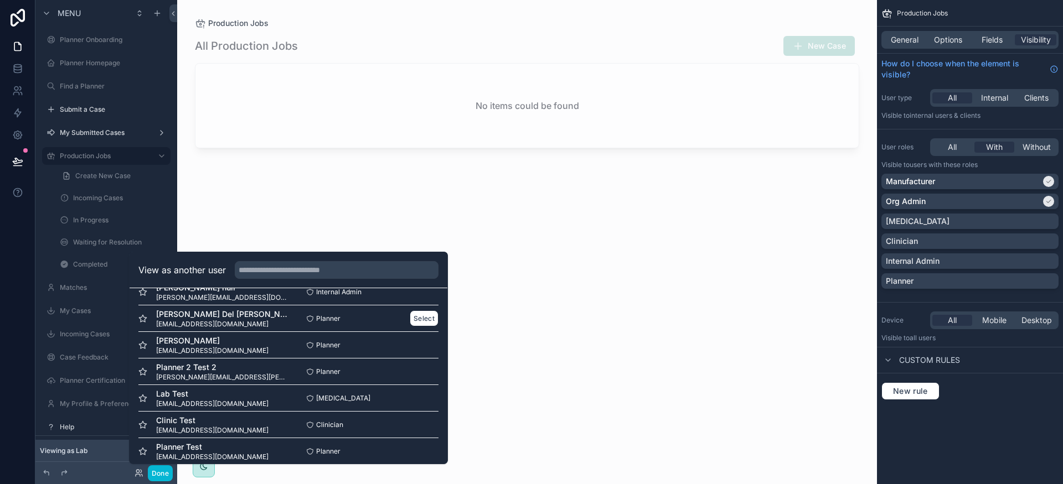
scroll to position [108, 0]
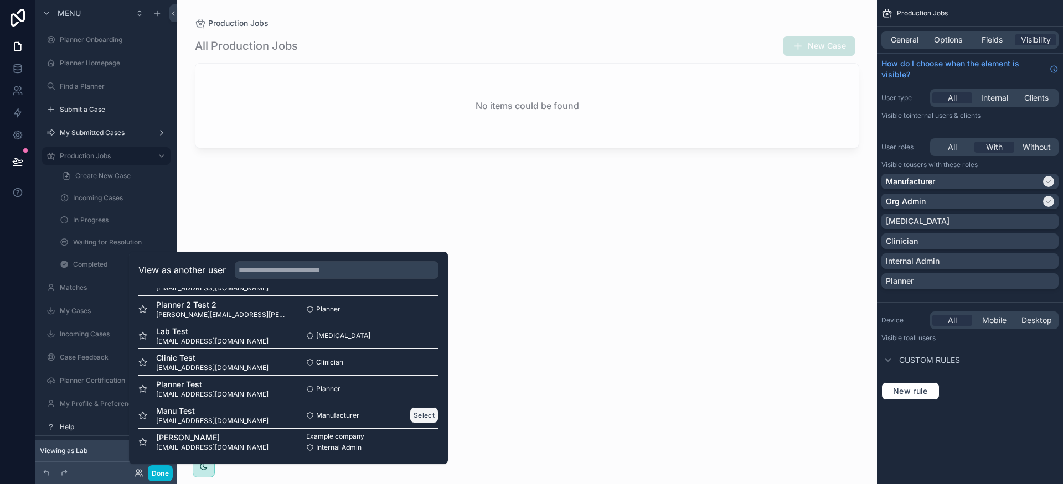
click at [427, 416] on button "Select" at bounding box center [424, 415] width 29 height 16
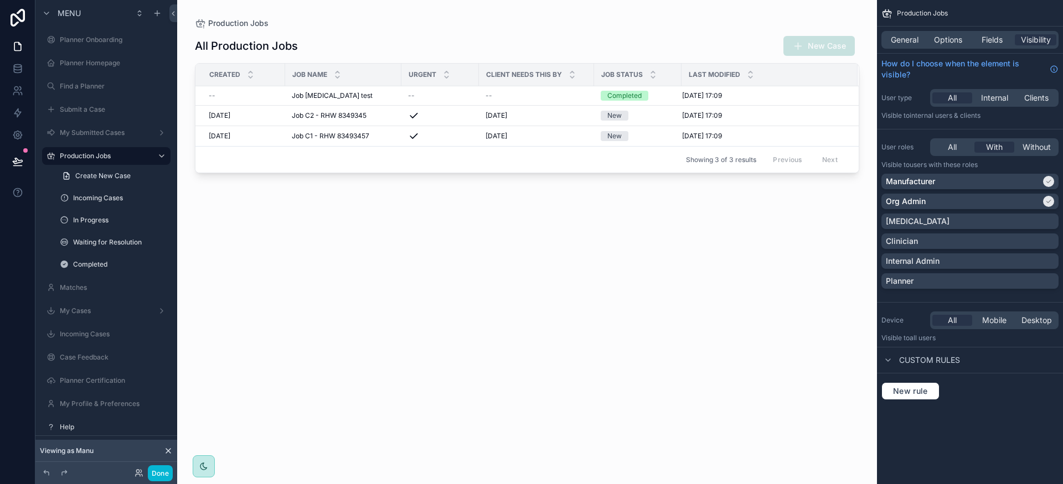
click at [564, 95] on div "scrollable content" at bounding box center [527, 235] width 700 height 471
click at [595, 97] on td "Completed" at bounding box center [637, 95] width 87 height 19
click at [364, 96] on div "Job C3 - test test Job C3 - test test" at bounding box center [343, 95] width 103 height 9
